Goal: Task Accomplishment & Management: Complete application form

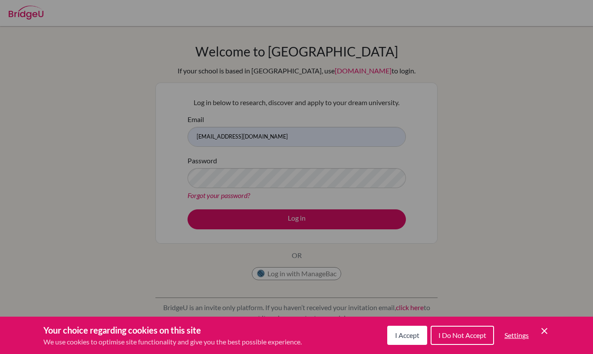
click at [410, 338] on span "I Accept" at bounding box center [407, 335] width 24 height 8
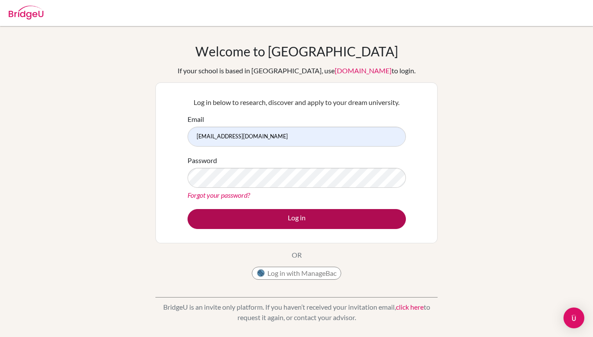
click at [288, 216] on button "Log in" at bounding box center [297, 219] width 218 height 20
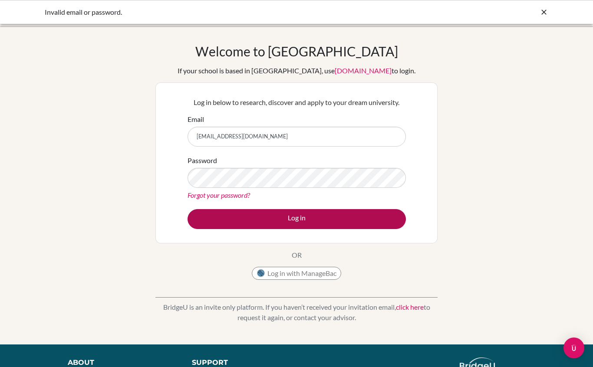
click at [326, 220] on button "Log in" at bounding box center [297, 219] width 218 height 20
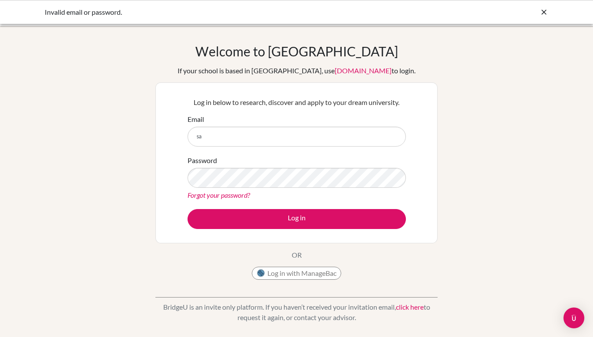
type input "s"
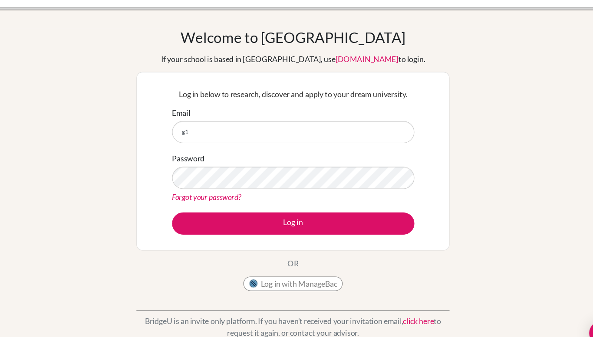
type input "g"
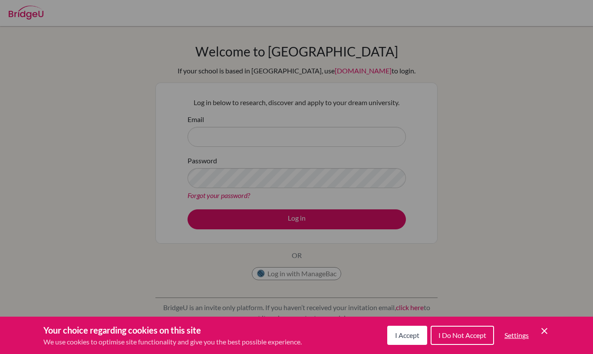
click at [310, 140] on div "Cookie Preferences" at bounding box center [296, 177] width 593 height 354
click at [280, 140] on div "Cookie Preferences" at bounding box center [296, 177] width 593 height 354
click at [406, 337] on button "I Accept" at bounding box center [407, 335] width 40 height 19
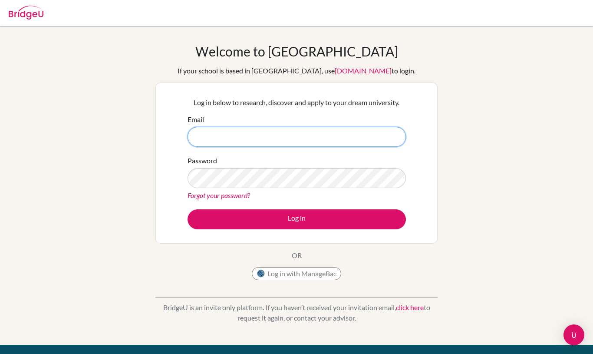
click at [328, 141] on input "Email" at bounding box center [297, 137] width 218 height 20
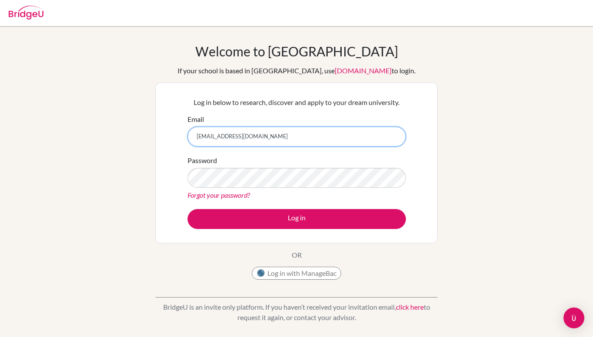
type input "g103627@asb.ac.th"
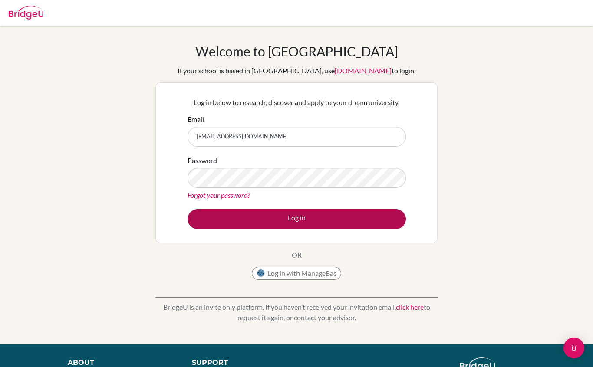
click at [358, 216] on button "Log in" at bounding box center [297, 219] width 218 height 20
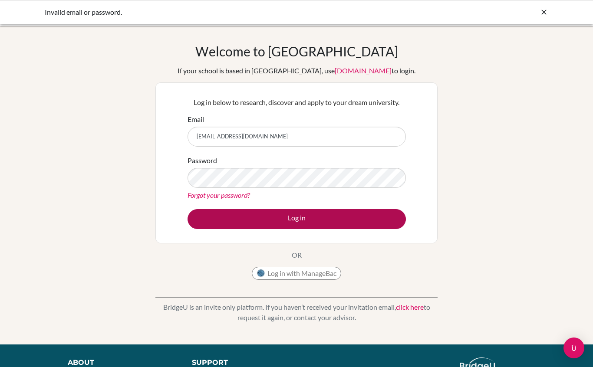
click at [336, 217] on button "Log in" at bounding box center [297, 219] width 218 height 20
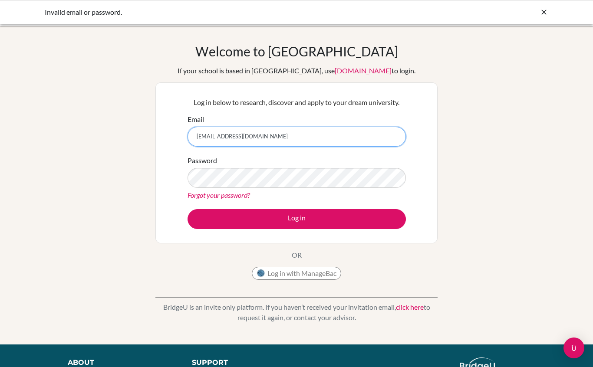
click at [236, 142] on input "[EMAIL_ADDRESS][DOMAIN_NAME]" at bounding box center [297, 137] width 218 height 20
type input "g"
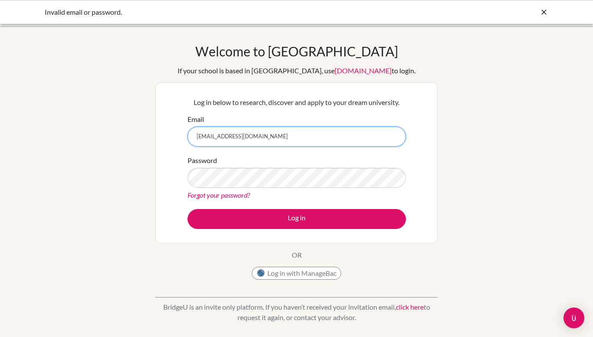
type input "[EMAIL_ADDRESS][DOMAIN_NAME]"
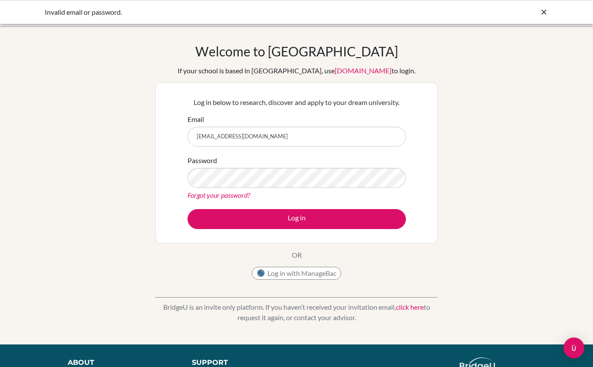
click at [361, 207] on form "Email g102627@asb.ac.th Password Forgot your password? Log in" at bounding box center [297, 171] width 218 height 115
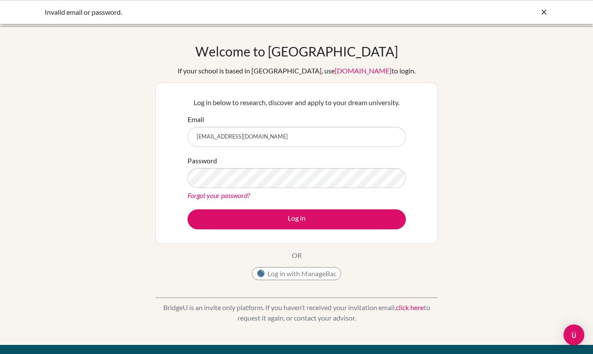
click at [369, 206] on form "Email g102627@asb.ac.th Password Forgot your password? Log in" at bounding box center [297, 171] width 218 height 115
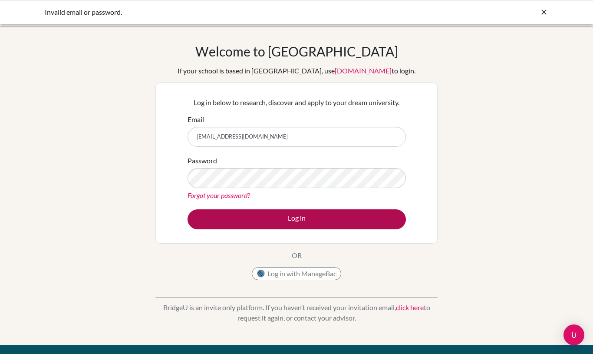
click at [376, 218] on button "Log in" at bounding box center [297, 219] width 218 height 20
click at [331, 215] on button "Log in" at bounding box center [297, 219] width 218 height 20
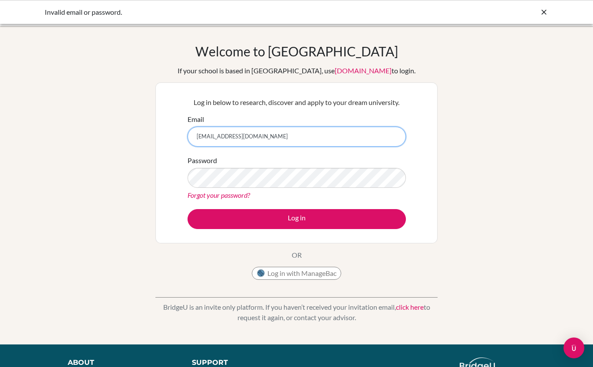
type input "[EMAIL_ADDRESS][DOMAIN_NAME]"
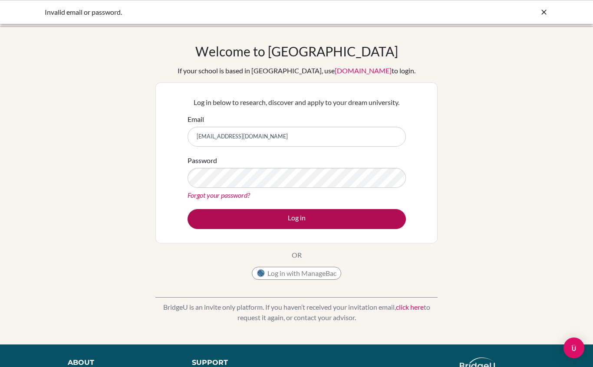
click at [332, 213] on button "Log in" at bounding box center [297, 219] width 218 height 20
